Goal: Task Accomplishment & Management: Manage account settings

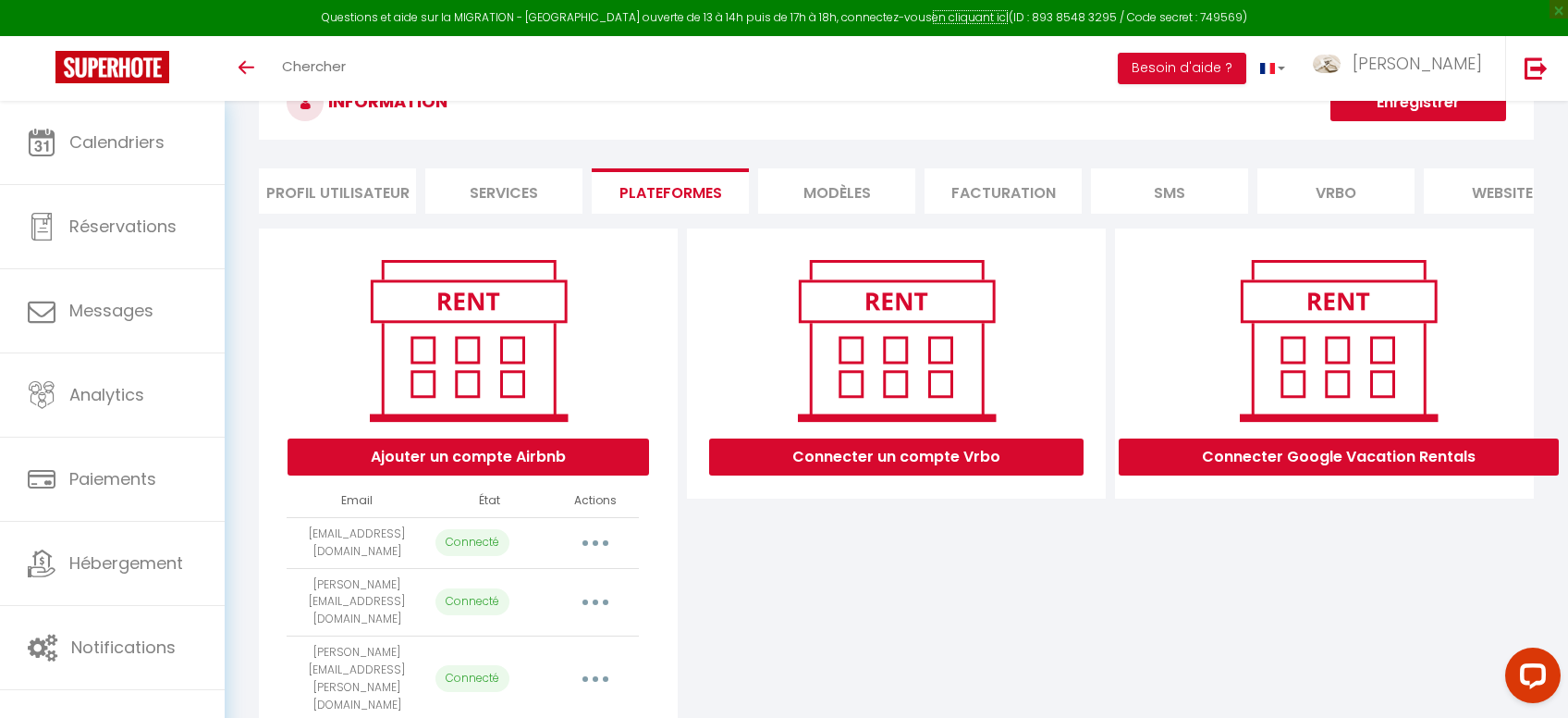
click at [954, 11] on link "en cliquant ici" at bounding box center [970, 17] width 76 height 15
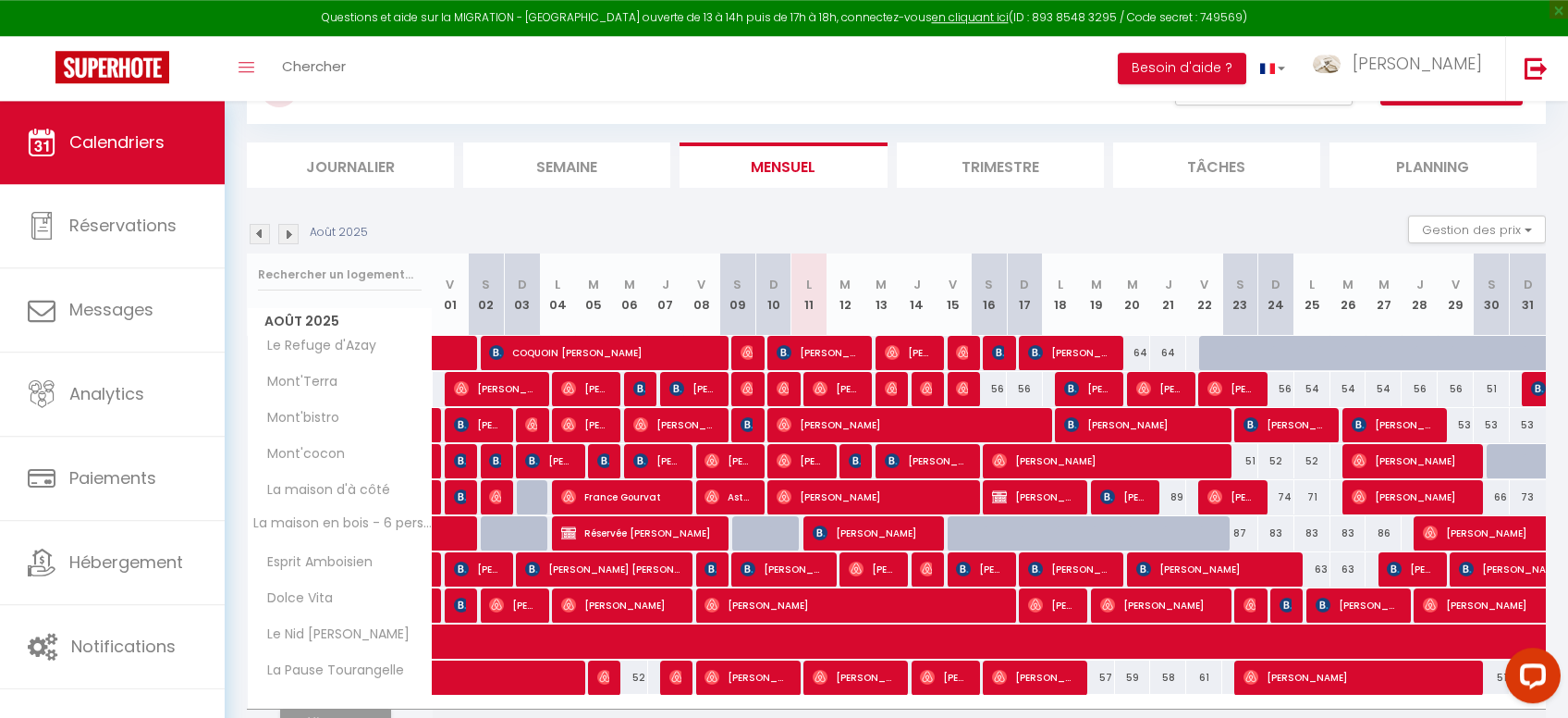
scroll to position [183, 0]
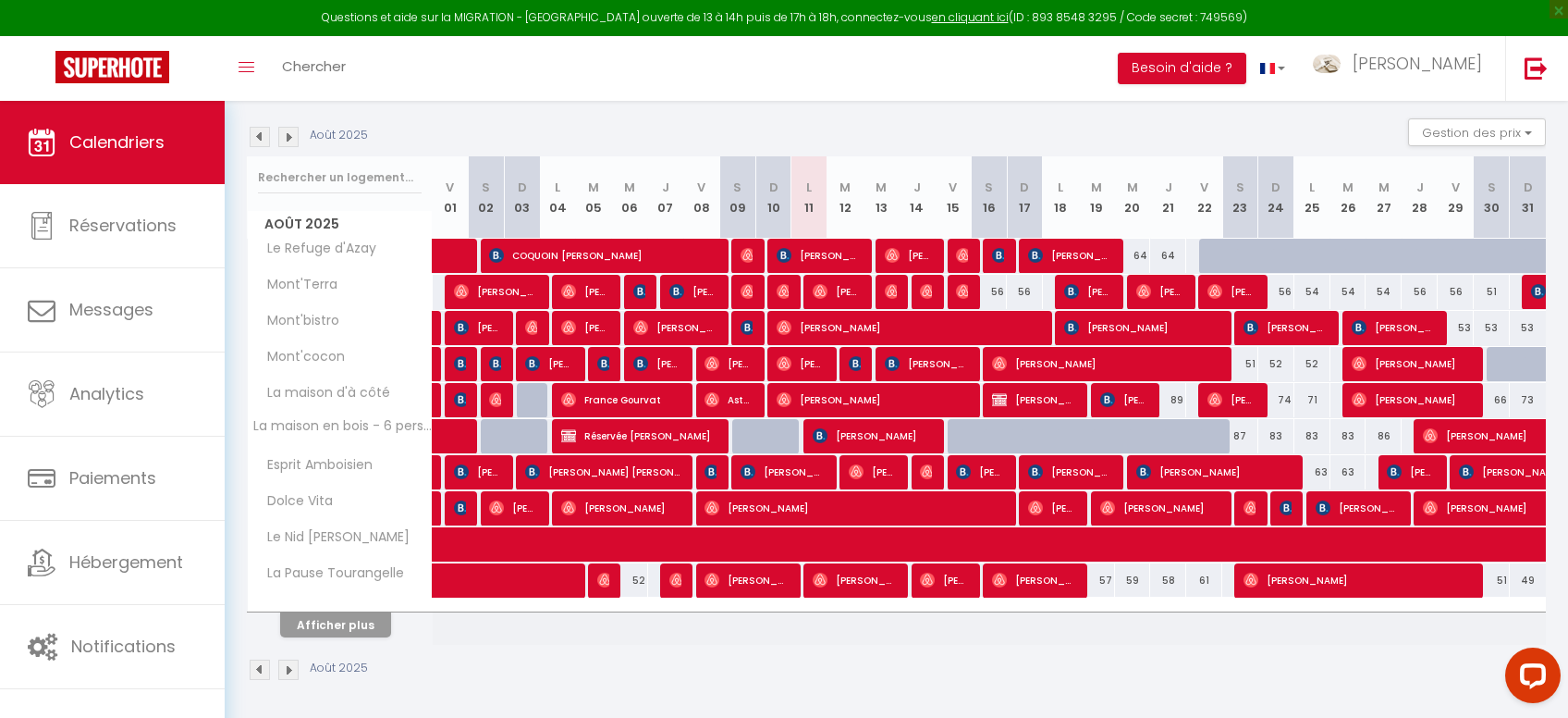
click at [763, 571] on span "[PERSON_NAME]" at bounding box center [746, 580] width 84 height 35
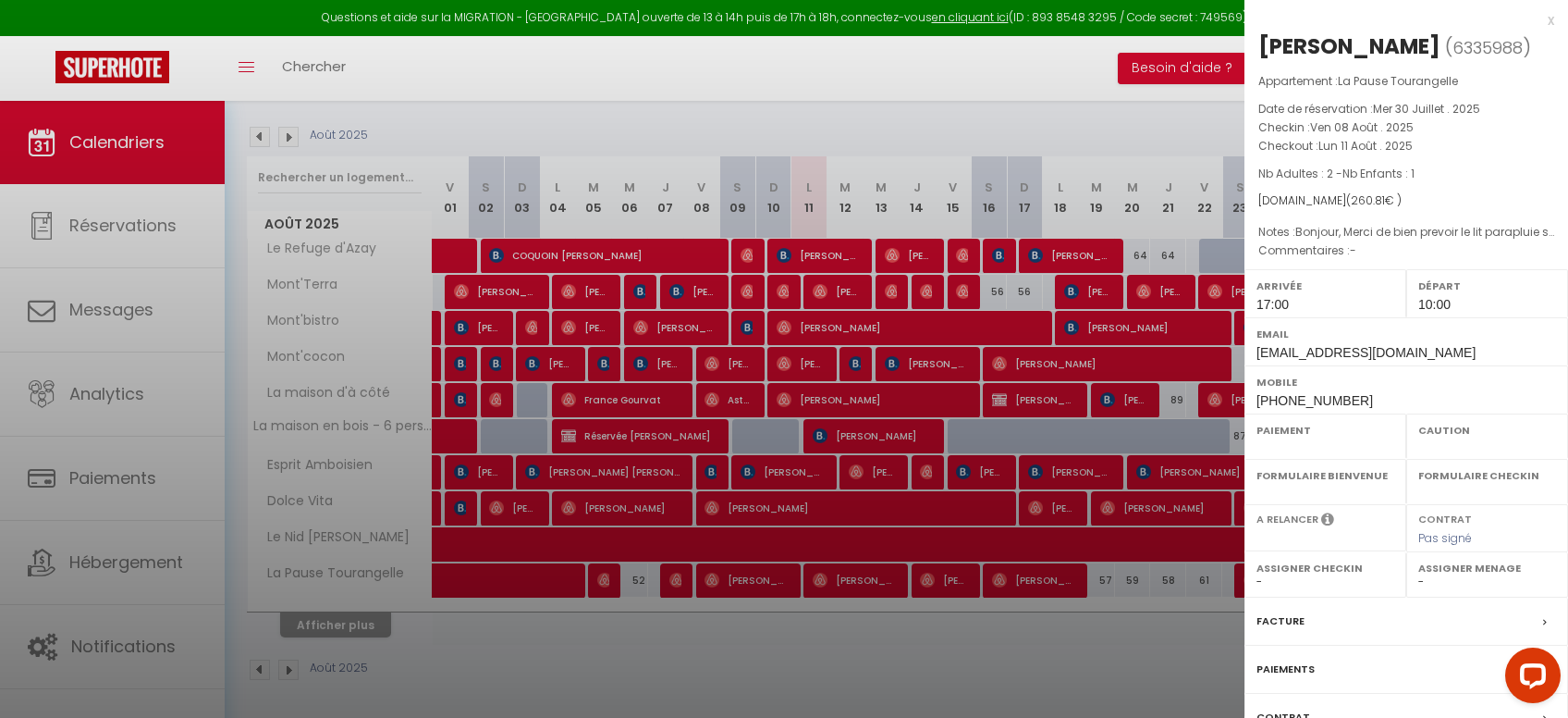
select select "OK"
select select "1"
select select "0"
select select "1"
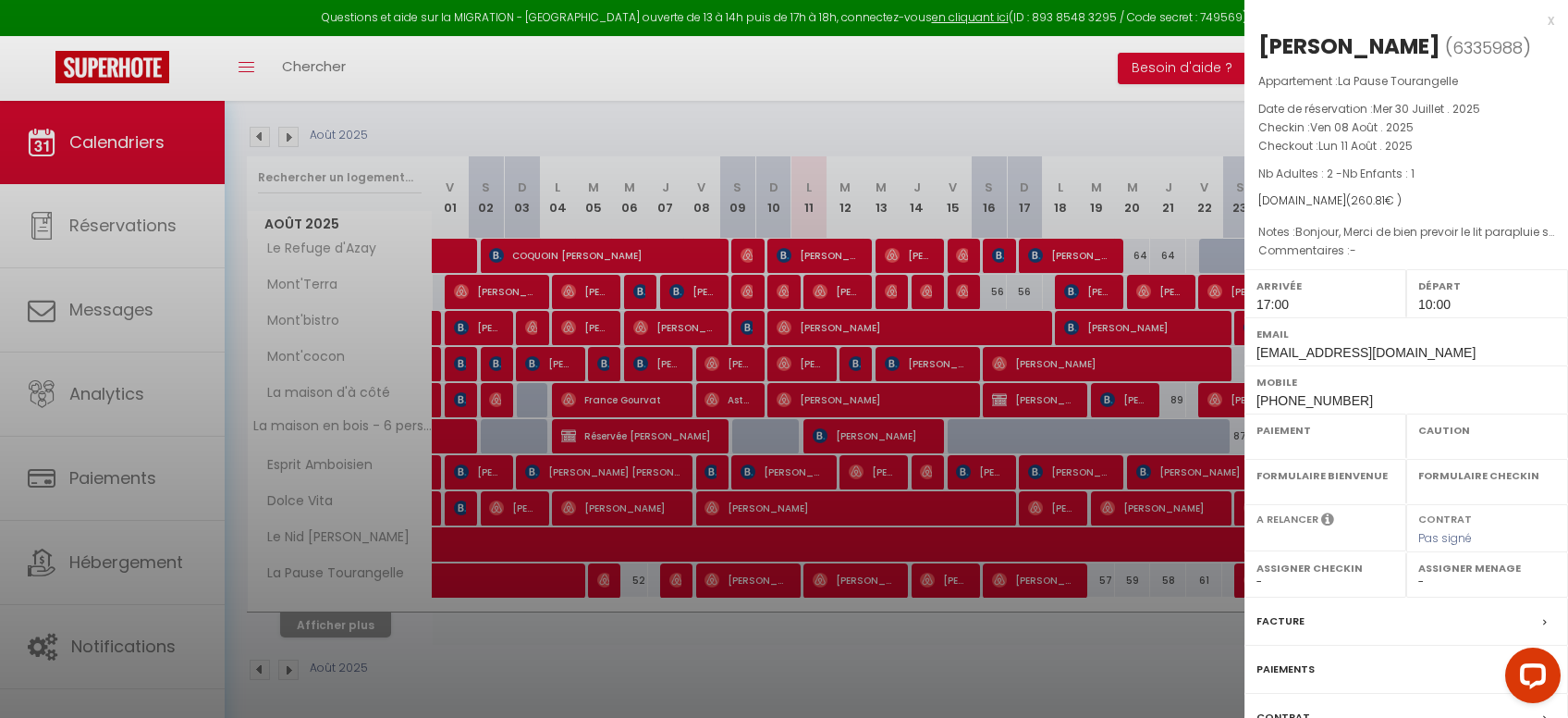
select select
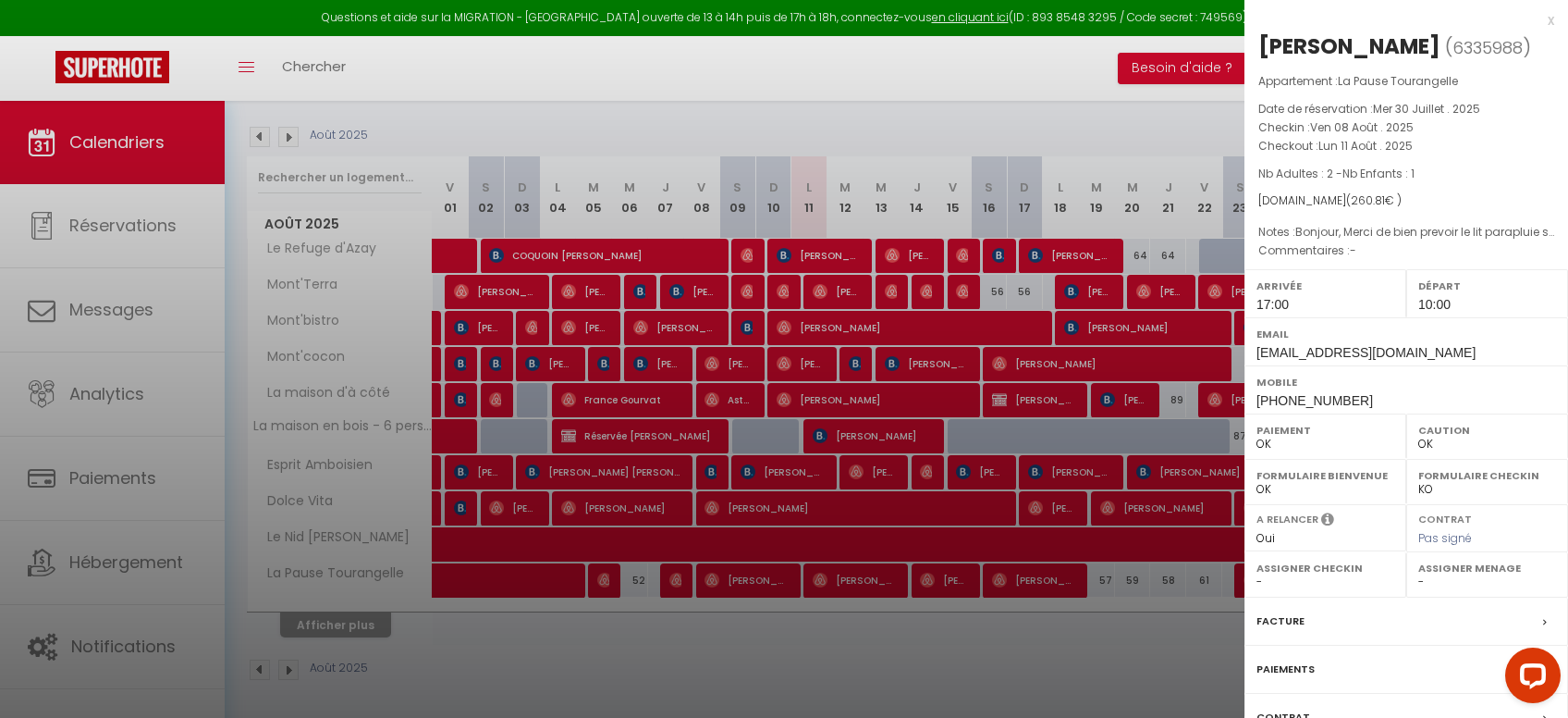
select select "39524"
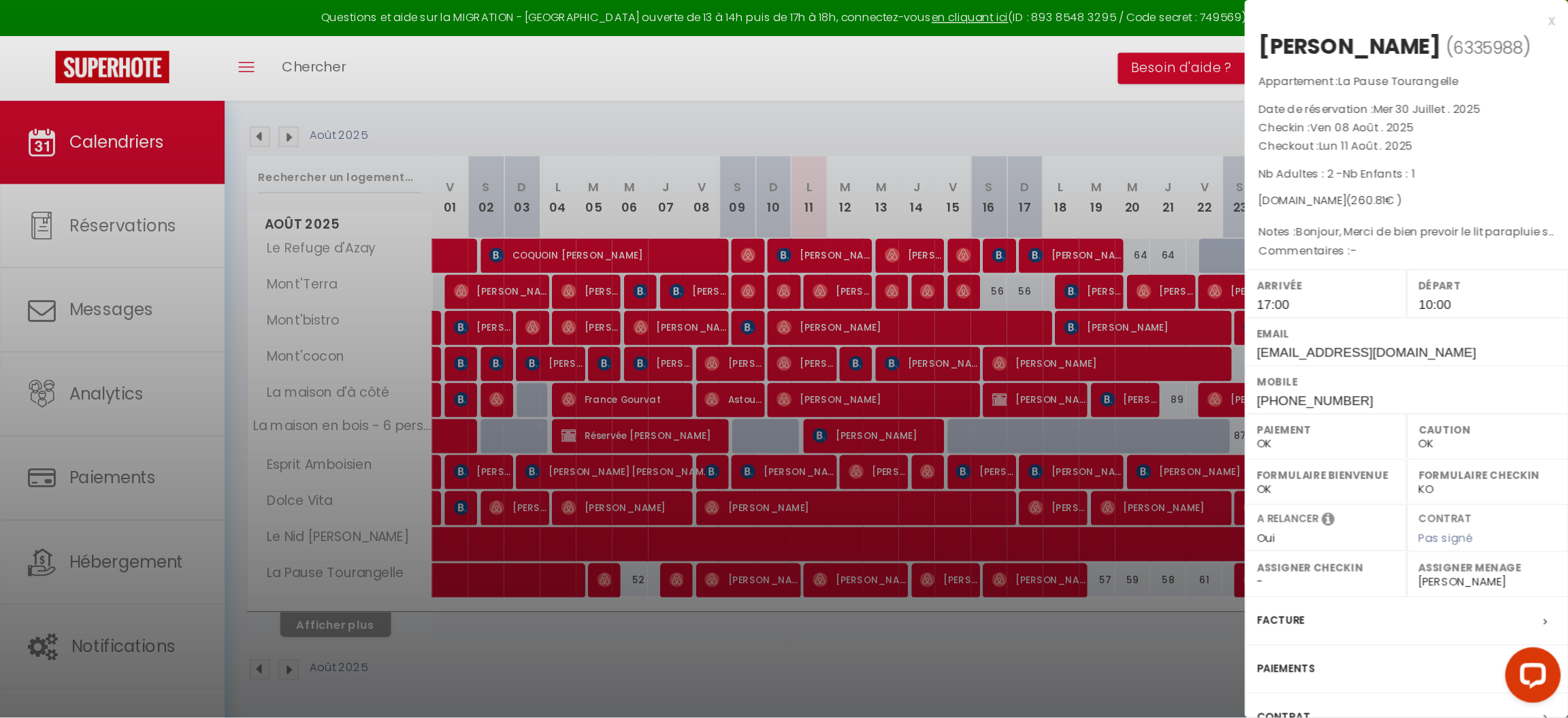
scroll to position [74, 0]
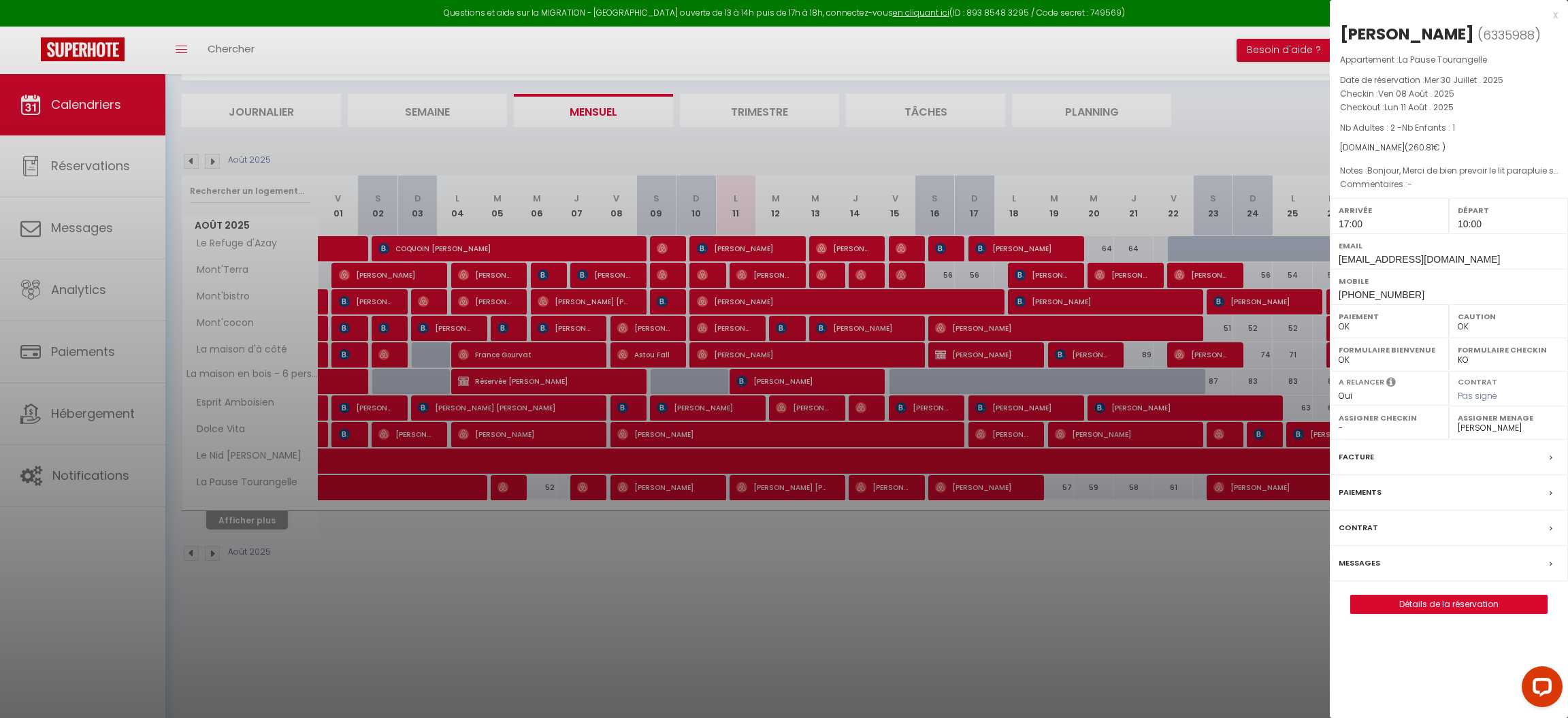
click at [1154, 528] on label "Messages" at bounding box center [1359, 563] width 41 height 14
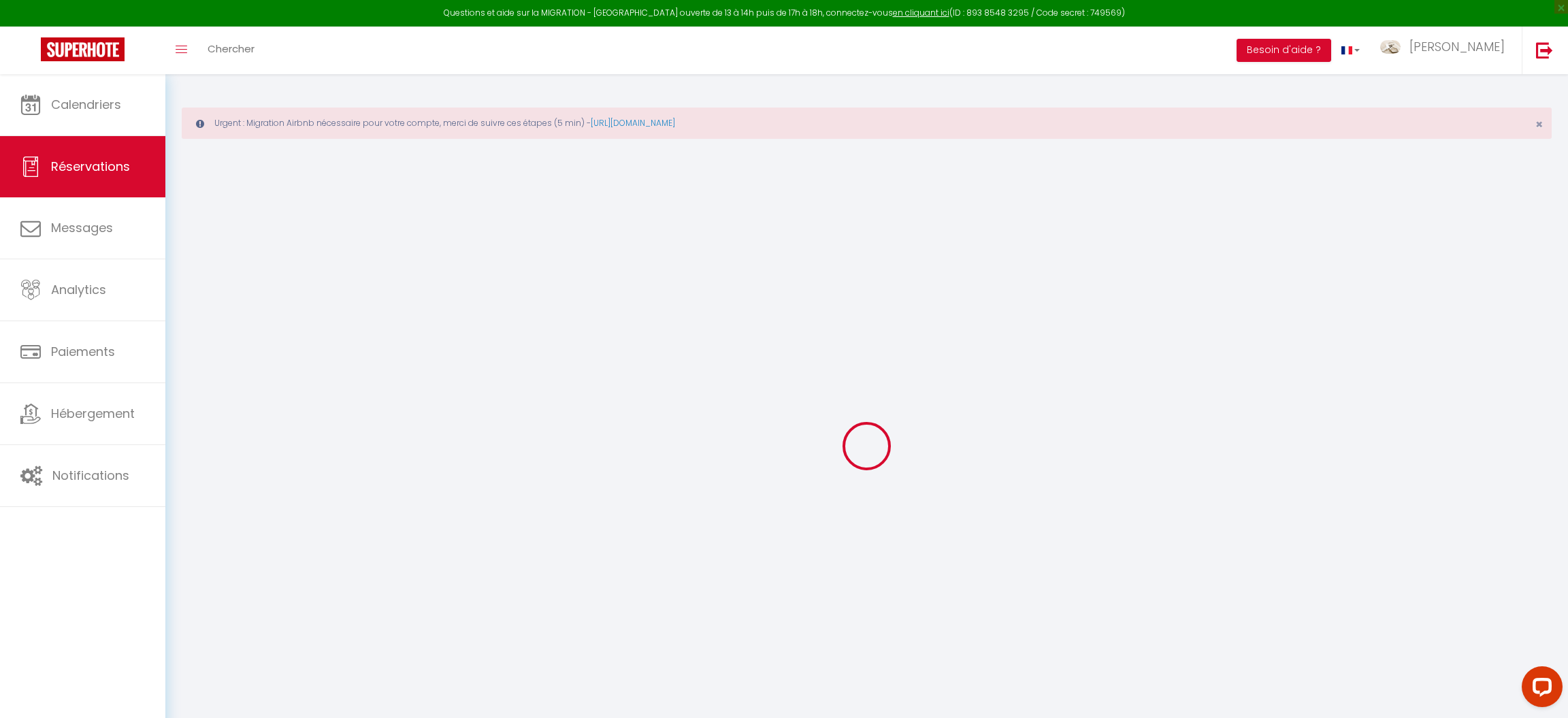
select select
checkbox input "false"
type textarea "-"
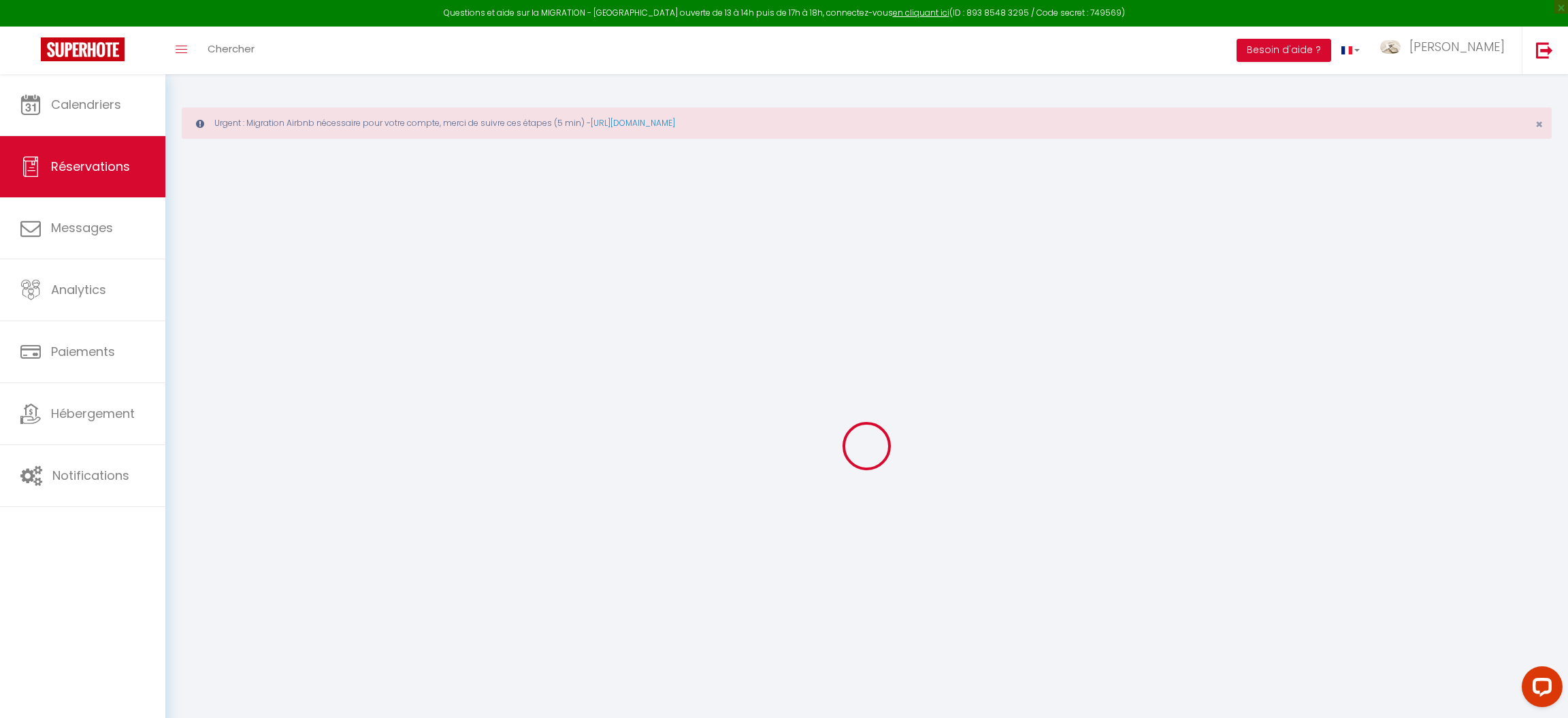
type textarea "Bonjour, Merci de bien prevoir le lit parapluie s’il vous plait. Bien a vous, M…"
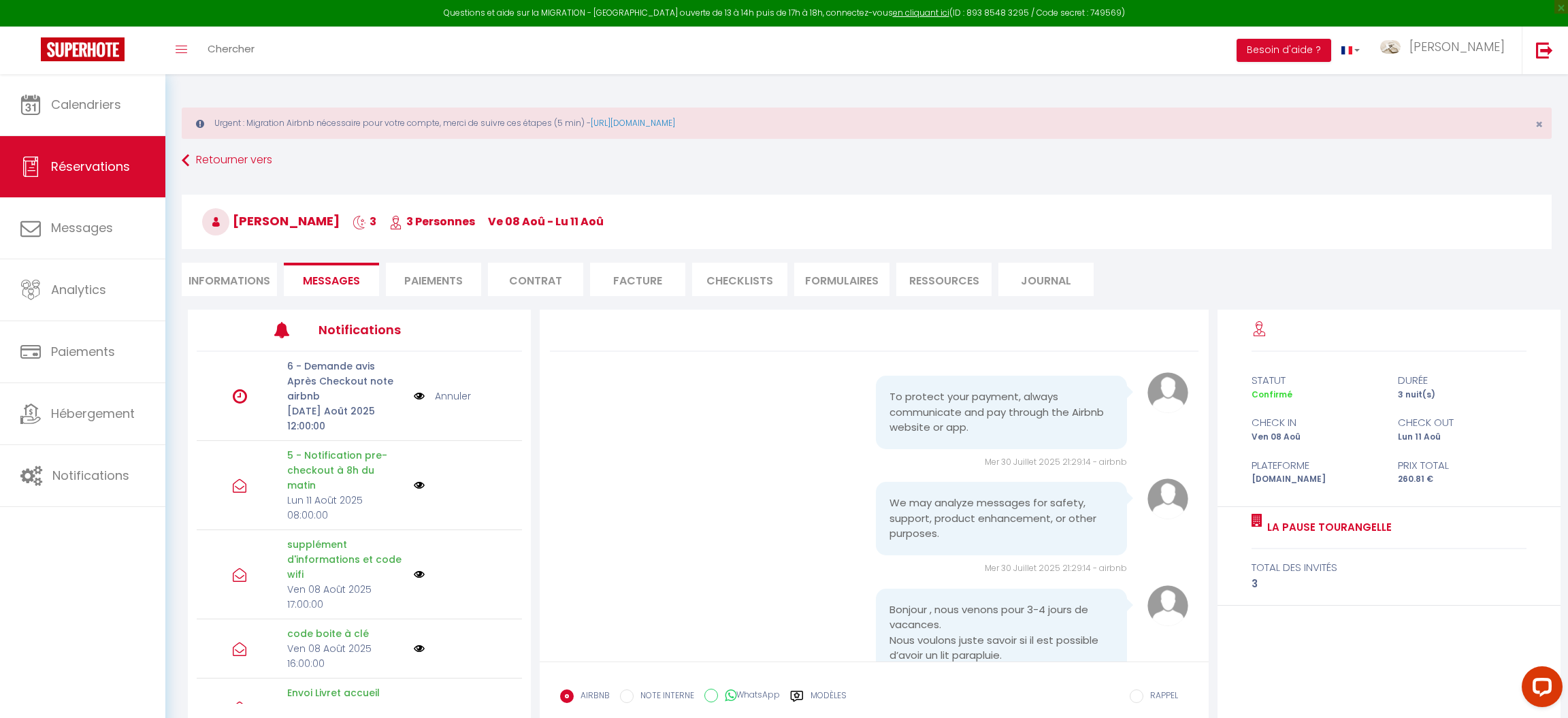
scroll to position [2709, 0]
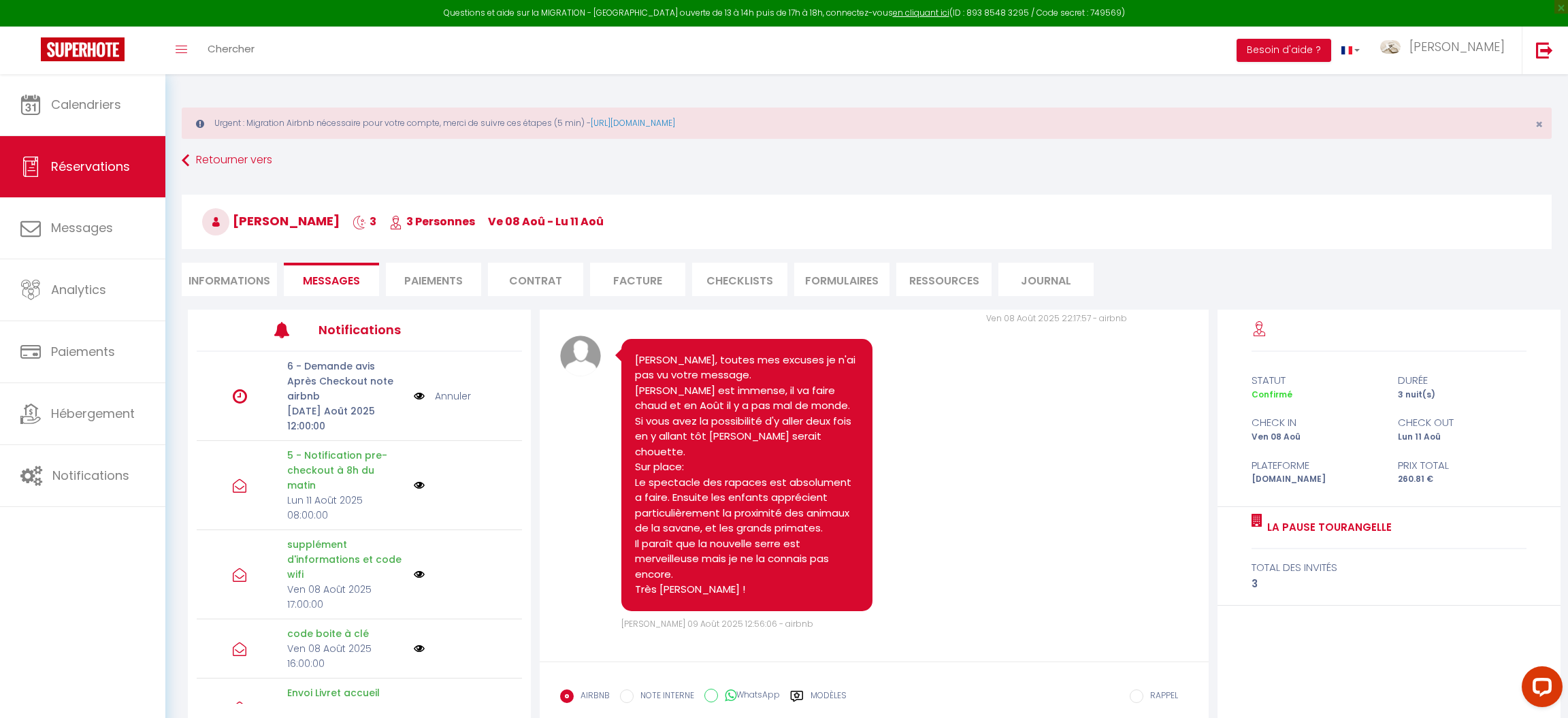
click at [459, 390] on link "Annuler" at bounding box center [453, 396] width 36 height 15
